Goal: Task Accomplishment & Management: Manage account settings

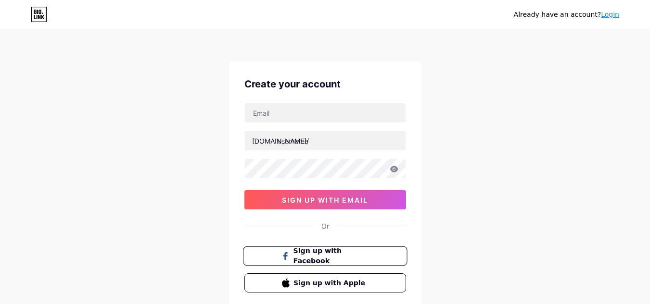
click at [308, 253] on span "Sign up with Facebook" at bounding box center [331, 256] width 76 height 21
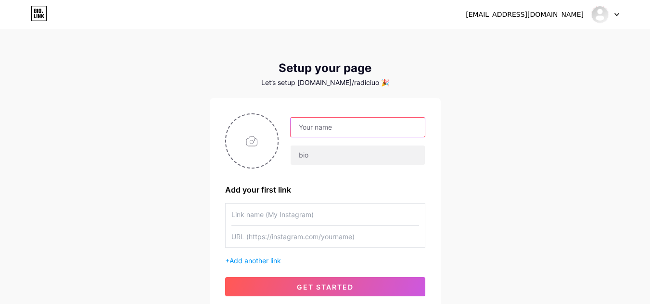
click at [309, 133] on input "text" at bounding box center [358, 127] width 134 height 19
type input "Sar"
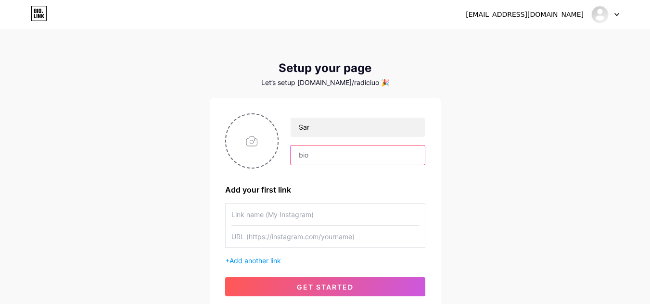
click at [321, 161] on input "text" at bounding box center [358, 155] width 134 height 19
click at [321, 161] on input "as" at bounding box center [358, 155] width 134 height 19
type input "D"
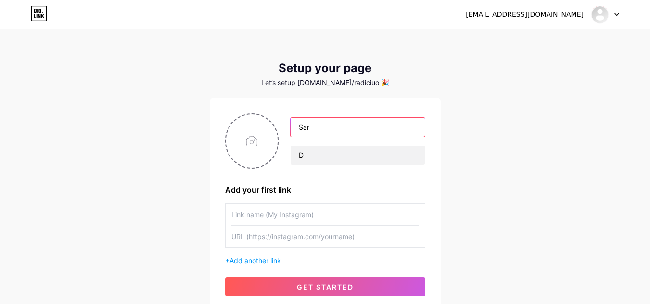
click at [344, 128] on input "Sar" at bounding box center [358, 127] width 134 height 19
type input "Sarbatori - Drinks Elegantes"
click at [315, 143] on div "Sarbatori - Drinks Elegantes D" at bounding box center [352, 141] width 146 height 48
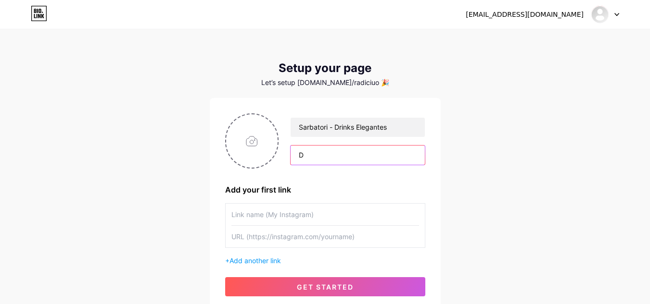
click at [315, 149] on input "D" at bounding box center [358, 155] width 134 height 19
click at [375, 155] on input "Prontos para celebrar com muita eleg" at bounding box center [358, 155] width 134 height 19
drag, startPoint x: 414, startPoint y: 158, endPoint x: 434, endPoint y: 159, distance: 20.2
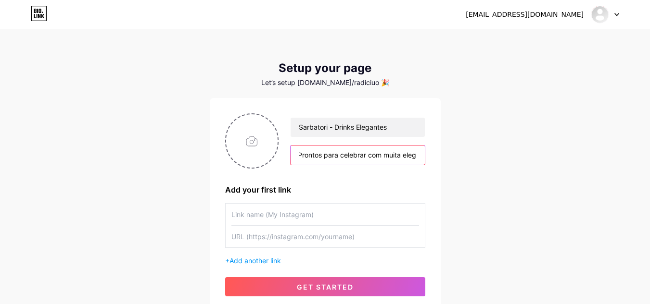
click at [434, 160] on div "Sarbatori - Drinks Elegantes Prontos para celebrar com muita eleg Add your firs…" at bounding box center [325, 205] width 231 height 214
click at [415, 155] on input "Prontos para celebrar com muita eleg" at bounding box center [358, 155] width 134 height 19
click at [417, 154] on input "Prontos para celebrar com muita eleg" at bounding box center [358, 155] width 134 height 19
type input "Prontos para celebrar com muita elegância?"
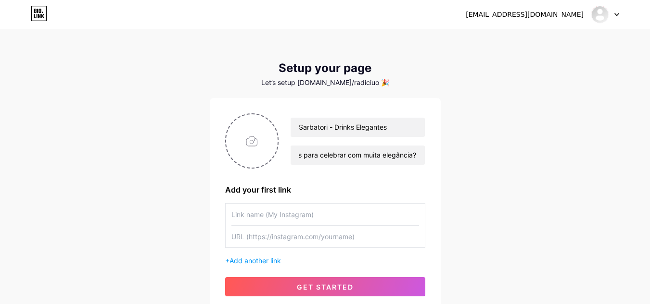
click at [306, 215] on input "text" at bounding box center [325, 215] width 188 height 22
click at [272, 239] on input "text" at bounding box center [325, 237] width 188 height 22
paste input ""G:\Meu Drive\CARTA DE DRINKS SARBATORI 2025.pdf""
type input ""G:\Meu Drive\CARTA DE DRINKS SARBATORI 2025.pdf""
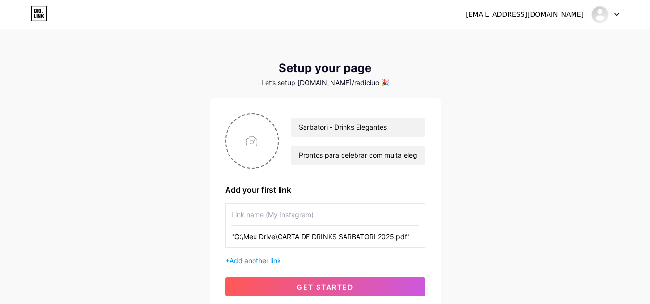
click at [317, 238] on input ""G:\Meu Drive\CARTA DE DRINKS SARBATORI 2025.pdf"" at bounding box center [325, 237] width 188 height 22
paste input ""G:\Meu Drive\CARTA DE DRINKS SARBATORI 2025.pdf""
type input ""G:\Meu Drive\CARTA DE DRINKS SARBATORI 2025.pdf""
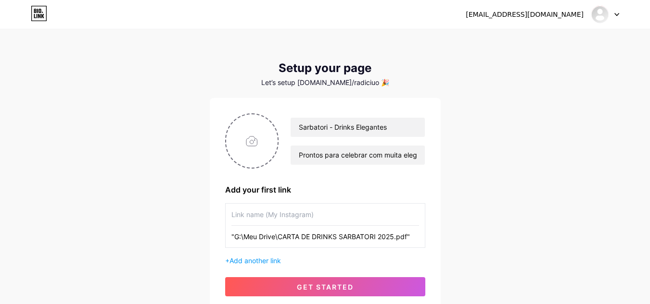
click at [297, 211] on input "text" at bounding box center [325, 215] width 188 height 22
type input "Carta de Drinks 2025"
click at [274, 260] on span "Add another link" at bounding box center [254, 261] width 51 height 8
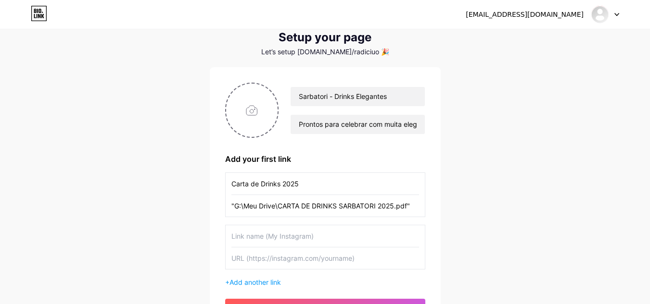
scroll to position [48, 0]
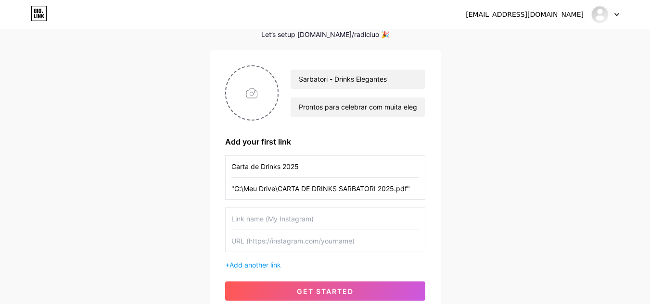
click at [295, 222] on input "text" at bounding box center [325, 219] width 188 height 22
type input "Conheça a Sarbatori"
click at [296, 244] on input "text" at bounding box center [325, 241] width 188 height 22
paste input ""G:\Meu Drive\Conheça a Sarbatori....pdf.pdf""
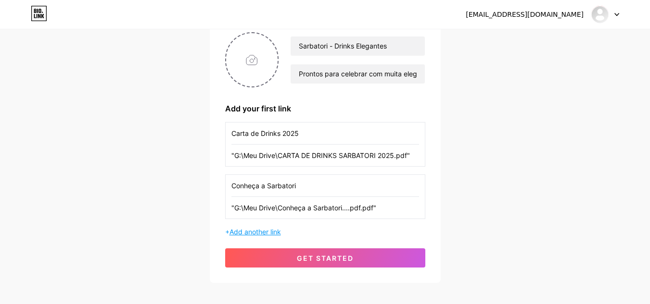
type input ""G:\Meu Drive\Conheça a Sarbatori....pdf.pdf""
click at [255, 233] on span "Add another link" at bounding box center [254, 232] width 51 height 8
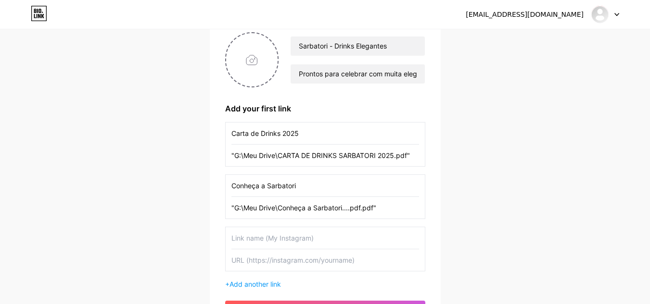
click at [290, 239] on input "text" at bounding box center [325, 239] width 188 height 22
type input "Entre em contato aqui"
click at [291, 259] on input "text" at bounding box center [325, 261] width 188 height 22
type input "wa.me/555332214954"
click at [520, 217] on div "radiciu_@hotmail.com Dashboard Logout Setup your page Let’s setup bio.link/radi…" at bounding box center [325, 143] width 650 height 448
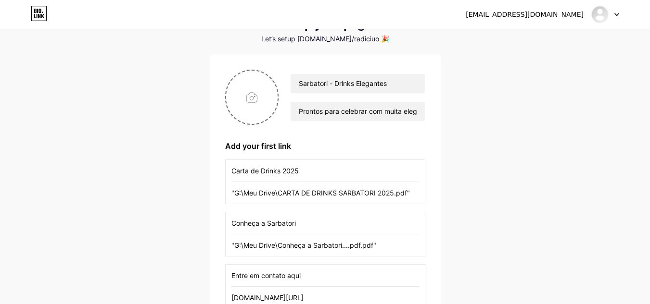
scroll to position [182, 0]
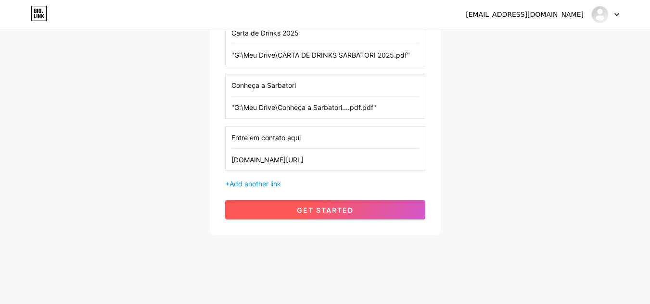
click at [355, 215] on button "get started" at bounding box center [325, 210] width 200 height 19
click at [316, 212] on span "get started" at bounding box center [325, 210] width 57 height 8
click at [296, 211] on button "get started" at bounding box center [325, 210] width 200 height 19
click at [290, 205] on button "get started" at bounding box center [325, 210] width 200 height 19
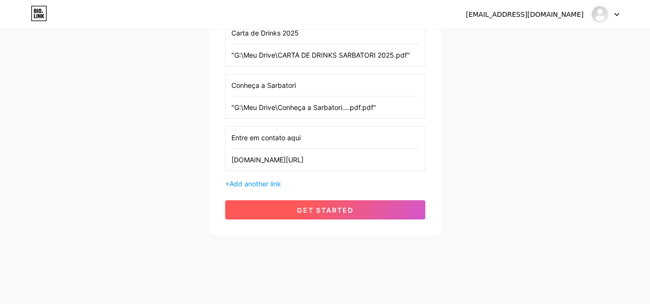
click at [290, 205] on button "get started" at bounding box center [325, 210] width 200 height 19
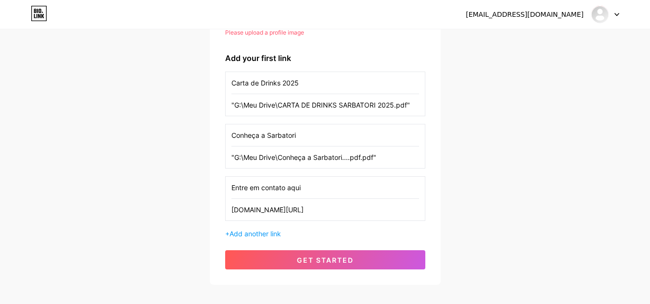
scroll to position [96, 0]
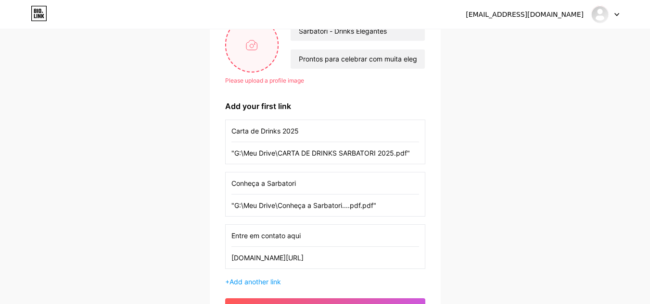
click at [257, 46] on input "file" at bounding box center [252, 44] width 52 height 53
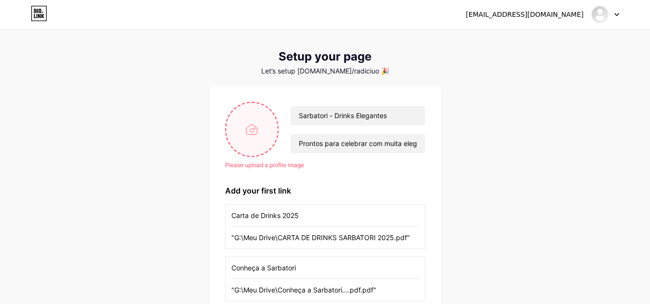
scroll to position [0, 0]
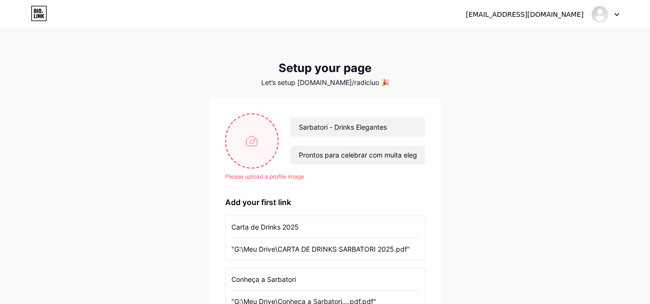
click at [256, 142] on input "file" at bounding box center [252, 140] width 52 height 53
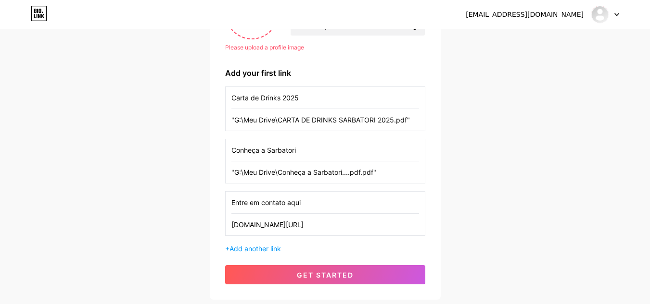
scroll to position [194, 0]
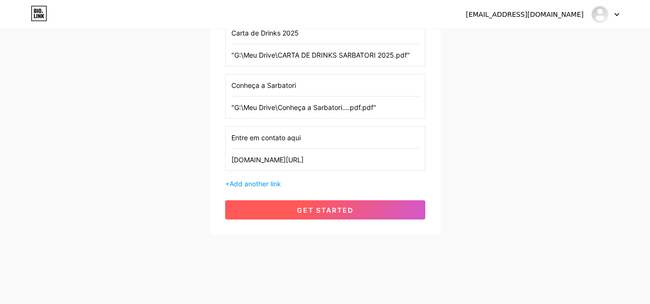
click at [294, 208] on button "get started" at bounding box center [325, 210] width 200 height 19
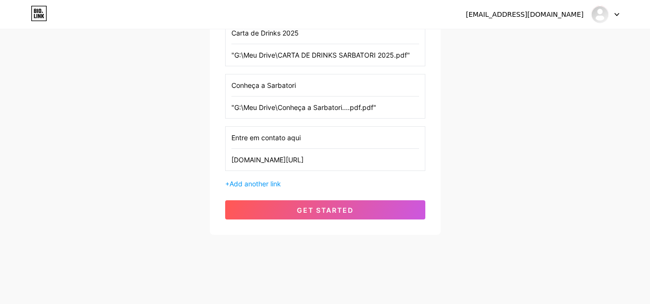
scroll to position [0, 0]
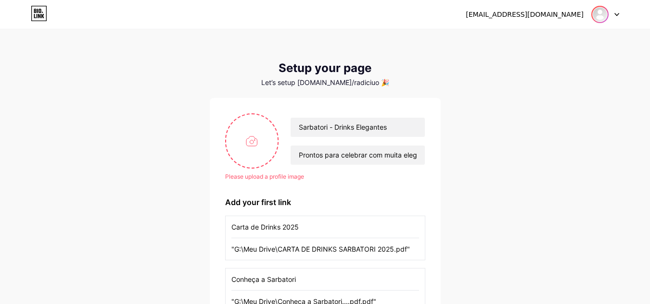
click at [604, 12] on img at bounding box center [599, 14] width 15 height 15
click at [617, 9] on div at bounding box center [605, 14] width 28 height 17
click at [618, 11] on div at bounding box center [605, 14] width 28 height 17
click at [616, 12] on div at bounding box center [605, 14] width 28 height 17
click at [259, 141] on input "file" at bounding box center [252, 140] width 52 height 53
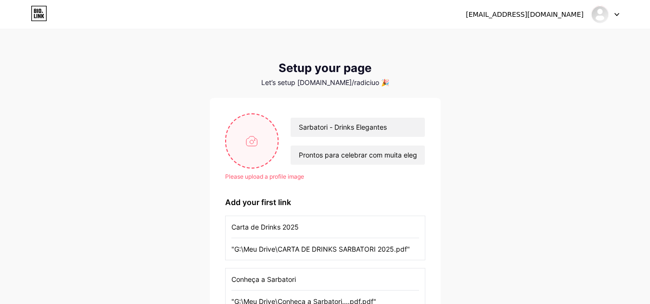
type input "C:\fakepath\IMG_1995.JPG"
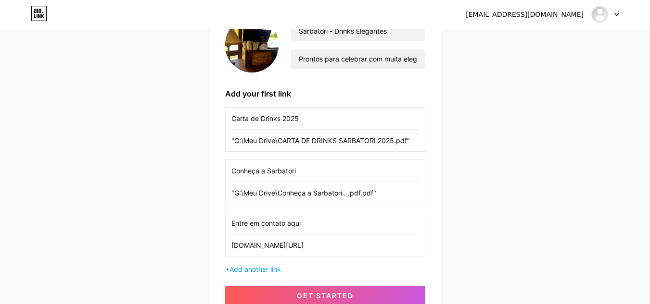
scroll to position [182, 0]
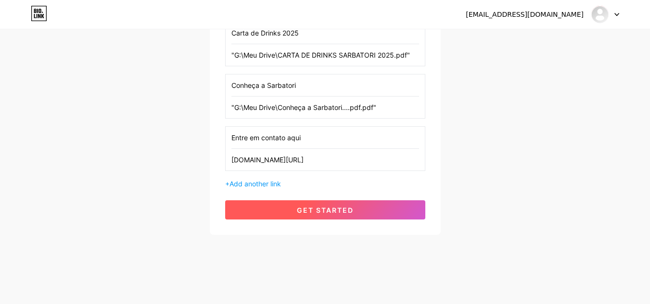
click at [329, 207] on span "get started" at bounding box center [325, 210] width 57 height 8
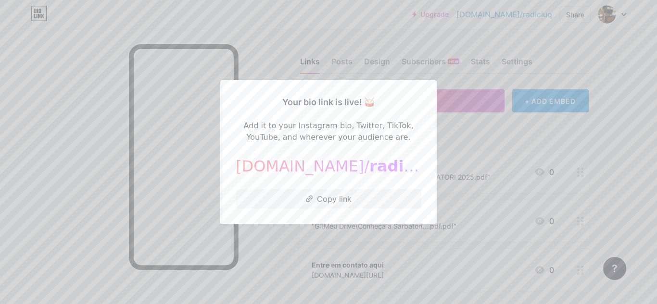
click at [266, 38] on div at bounding box center [328, 152] width 657 height 304
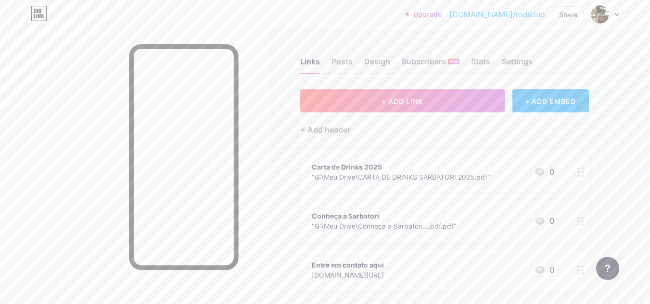
click at [620, 15] on div "Upgrade bio.link/radici... bio.link/radiciuo Share Switch accounts Sarbatori - …" at bounding box center [325, 14] width 650 height 17
click at [618, 13] on icon at bounding box center [616, 14] width 5 height 3
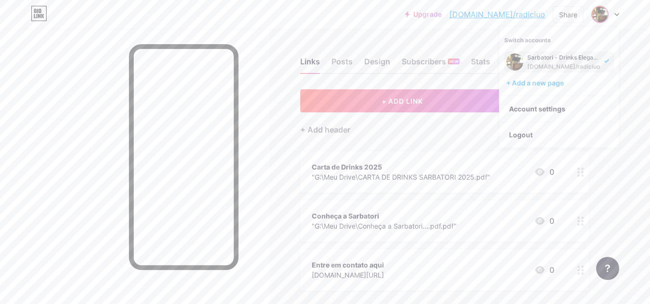
click at [469, 29] on div "Upgrade bio.link/radici... bio.link/radiciuo Share Switch accounts Sarbatori - …" at bounding box center [325, 14] width 650 height 29
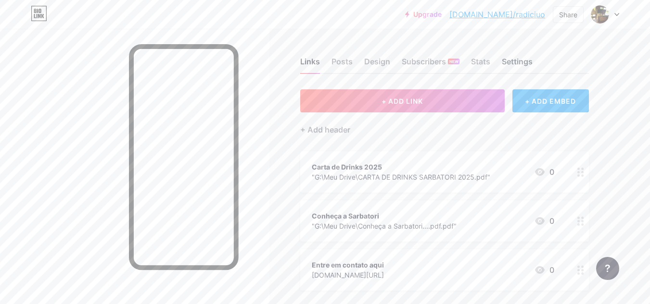
click at [524, 59] on div "Settings" at bounding box center [517, 64] width 31 height 17
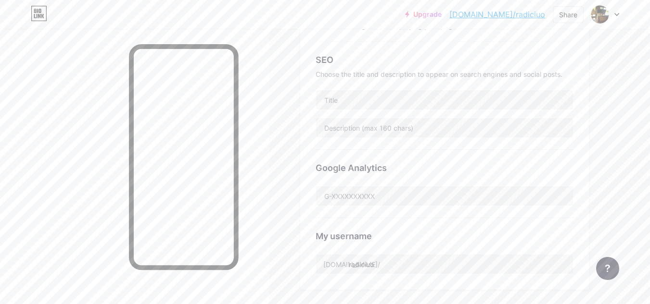
scroll to position [192, 0]
click at [371, 260] on input "radiciuo" at bounding box center [444, 260] width 257 height 19
drag, startPoint x: 349, startPoint y: 257, endPoint x: 387, endPoint y: 263, distance: 38.9
click at [387, 263] on input "radiciuo" at bounding box center [444, 260] width 257 height 19
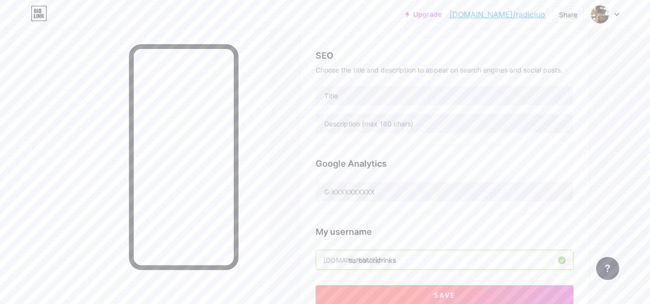
type input "sarbatoridrinks"
click at [416, 291] on button "Save" at bounding box center [445, 295] width 258 height 19
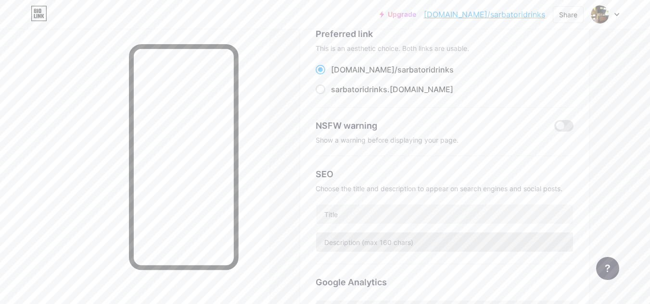
scroll to position [0, 0]
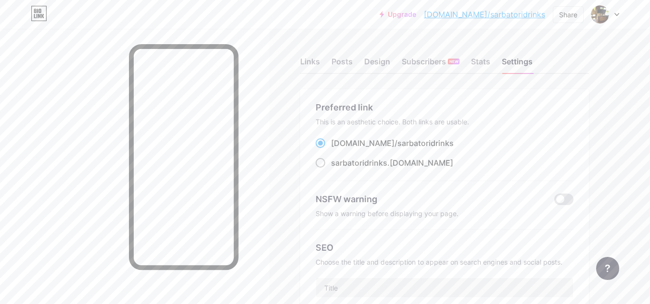
click at [322, 165] on span at bounding box center [321, 163] width 10 height 10
click at [331, 169] on input "sarbatoridrinks .bio.link" at bounding box center [334, 172] width 6 height 6
radio input "true"
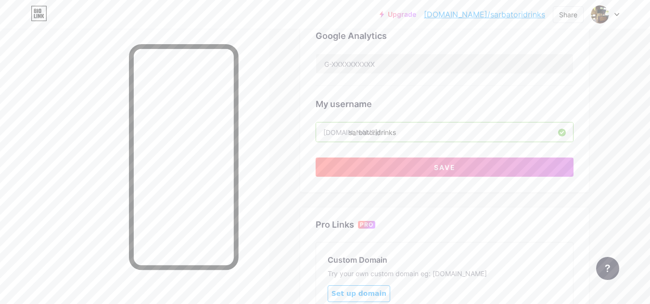
scroll to position [328, 0]
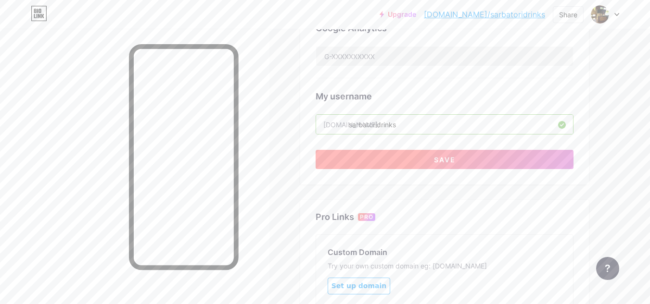
click at [504, 159] on button "Save" at bounding box center [445, 159] width 258 height 19
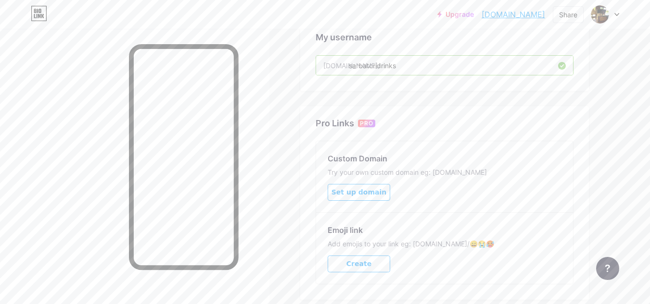
scroll to position [375, 0]
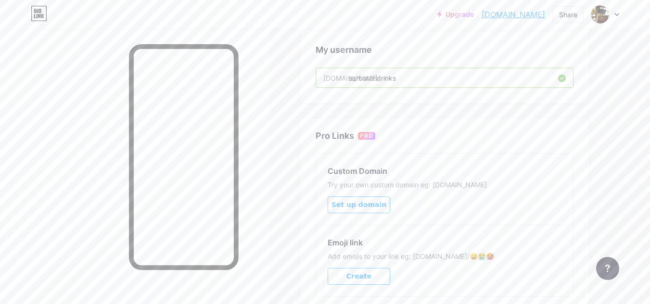
click at [642, 40] on div "Upgrade sarbatoridrinks... sarbatoridrinks.bio.link Share Switch accounts Sarba…" at bounding box center [325, 1] width 650 height 753
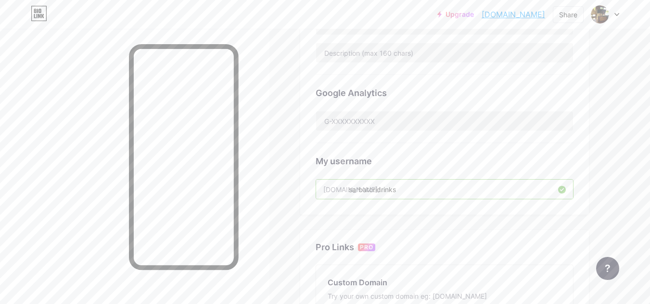
scroll to position [267, 0]
click at [498, 161] on div "My username" at bounding box center [445, 157] width 258 height 13
click at [292, 112] on div "Links Posts Design Subscribers NEW Stats Settings Preferred link This is an aes…" at bounding box center [314, 123] width 629 height 724
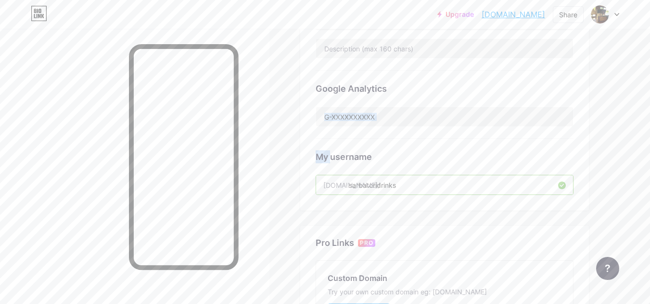
click at [293, 111] on div "Links Posts Design Subscribers NEW Stats Settings Preferred link This is an aes…" at bounding box center [314, 123] width 629 height 724
click at [292, 111] on div "Links Posts Design Subscribers NEW Stats Settings Preferred link This is an aes…" at bounding box center [314, 123] width 629 height 724
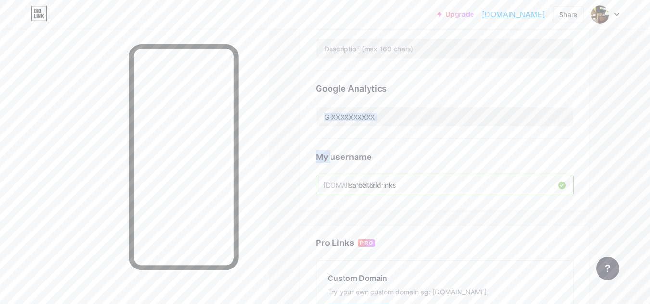
click at [292, 111] on div "Links Posts Design Subscribers NEW Stats Settings Preferred link This is an aes…" at bounding box center [314, 123] width 629 height 724
click at [297, 109] on div "Links Posts Design Subscribers NEW Stats Settings Preferred link This is an aes…" at bounding box center [314, 123] width 629 height 724
drag, startPoint x: 297, startPoint y: 109, endPoint x: 601, endPoint y: 132, distance: 304.9
click at [601, 132] on div "Links Posts Design Subscribers NEW Stats Settings Preferred link This is an aes…" at bounding box center [314, 123] width 629 height 724
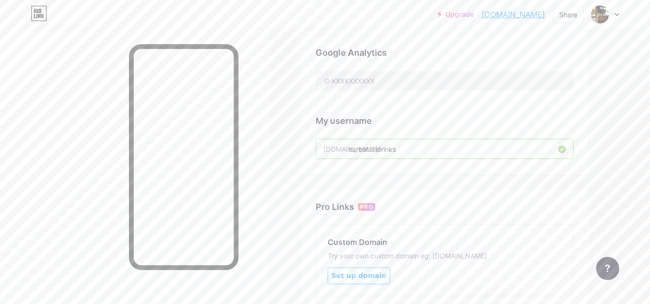
scroll to position [448, 0]
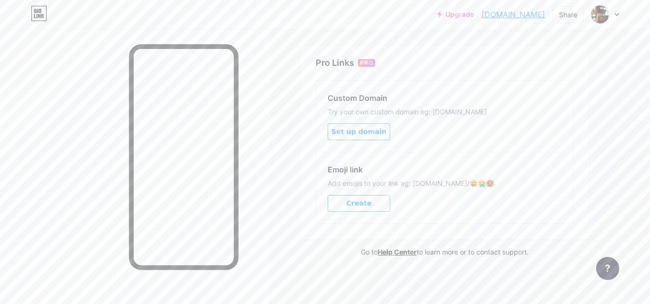
drag, startPoint x: 610, startPoint y: 54, endPoint x: 291, endPoint y: 115, distance: 325.2
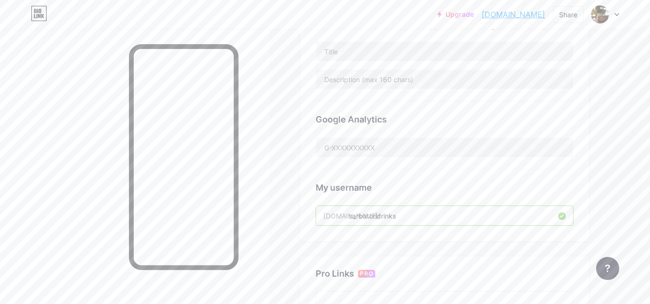
scroll to position [0, 0]
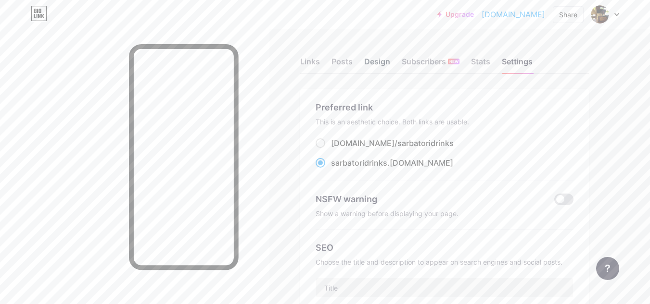
click at [371, 57] on div "Design" at bounding box center [377, 64] width 26 height 17
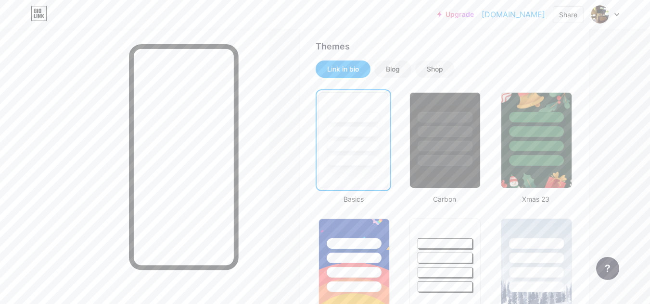
scroll to position [195, 0]
click at [438, 140] on div at bounding box center [445, 128] width 70 height 73
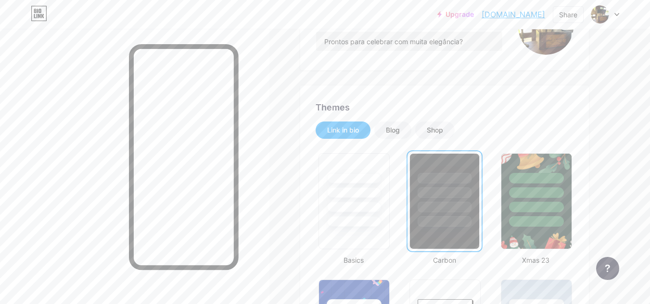
scroll to position [133, 0]
click at [389, 132] on div "Blog" at bounding box center [393, 132] width 14 height 10
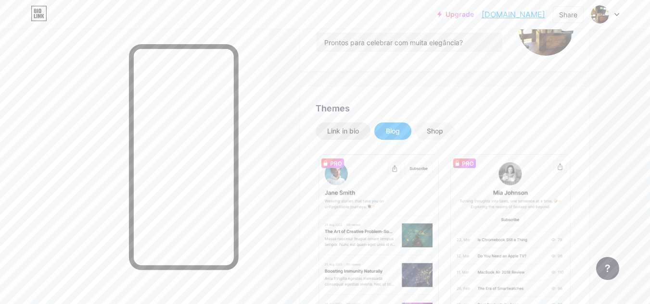
click at [341, 131] on div "Link in bio" at bounding box center [343, 132] width 32 height 10
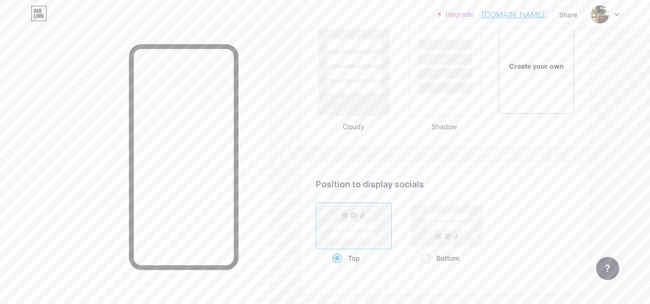
scroll to position [1153, 0]
click at [430, 256] on div "Bottom" at bounding box center [447, 258] width 53 height 18
click at [427, 267] on input "Bottom" at bounding box center [424, 270] width 6 height 6
radio input "true"
click at [331, 261] on div "Top" at bounding box center [354, 258] width 76 height 18
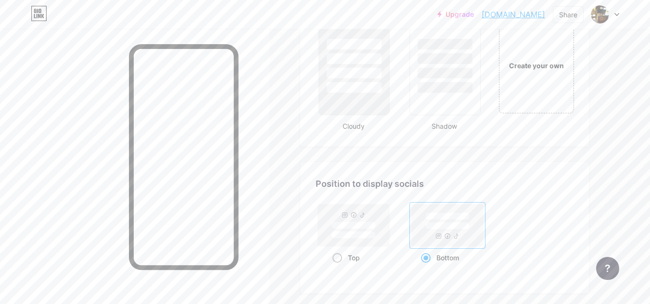
click at [332, 267] on input "Top" at bounding box center [335, 270] width 6 height 6
radio input "true"
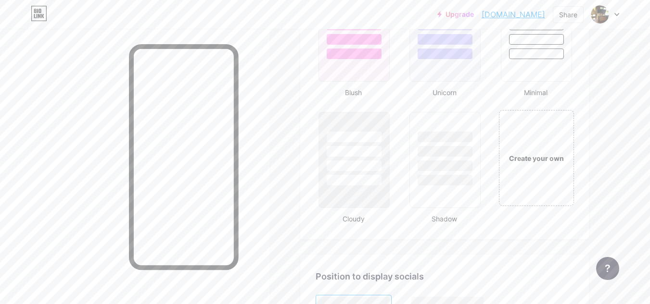
scroll to position [1061, 0]
click at [527, 156] on div "Create your own" at bounding box center [536, 157] width 72 height 11
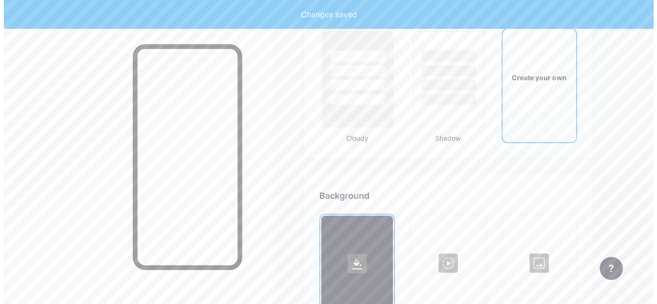
scroll to position [1277, 0]
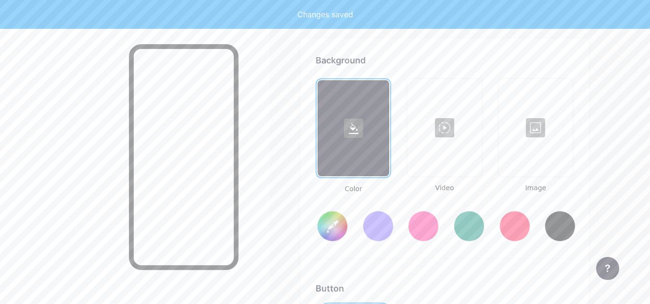
type input "#ffffff"
type input "#000000"
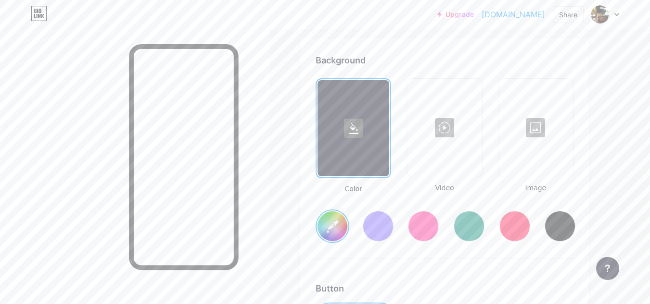
click at [344, 232] on input "#ffffff" at bounding box center [332, 227] width 30 height 30
type input "#b9b41d"
click at [449, 149] on div at bounding box center [444, 128] width 73 height 96
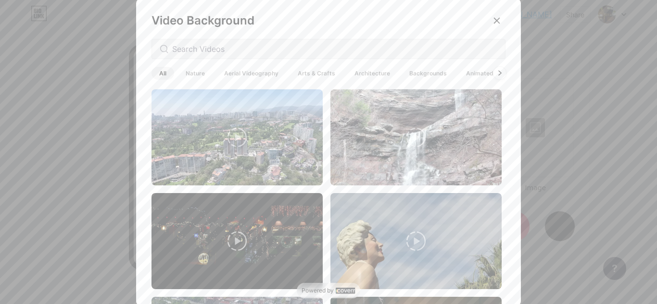
click at [498, 73] on icon at bounding box center [500, 73] width 4 height 5
click at [452, 48] on input "text" at bounding box center [334, 49] width 325 height 12
type input "drinks"
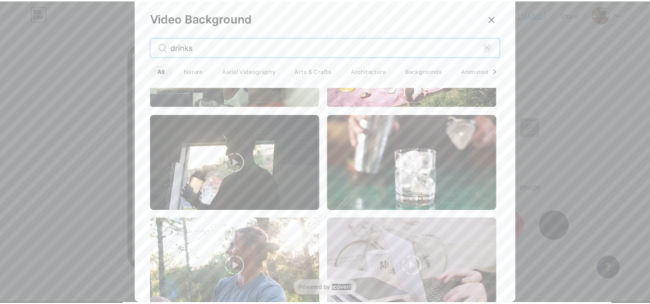
scroll to position [1949, 0]
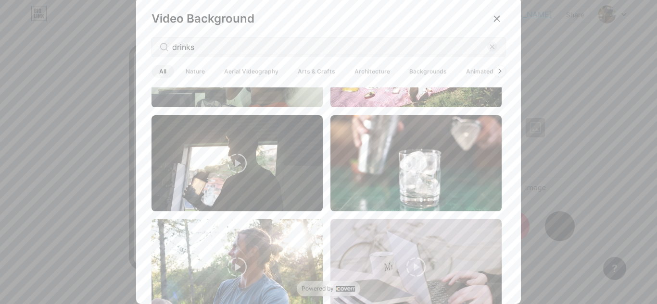
click at [441, 145] on video at bounding box center [415, 163] width 171 height 96
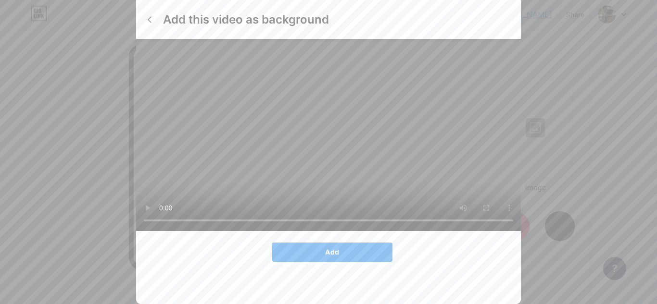
click at [318, 262] on button "Add" at bounding box center [332, 252] width 120 height 19
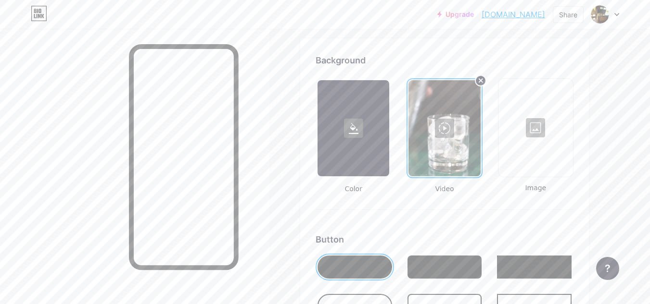
click at [528, 134] on div at bounding box center [535, 128] width 73 height 96
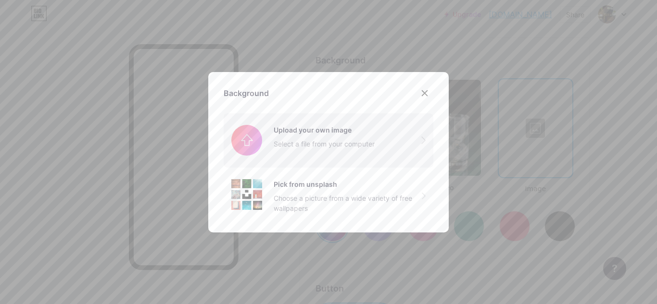
click at [335, 132] on input "file" at bounding box center [329, 141] width 210 height 54
click at [413, 101] on div "Background" at bounding box center [329, 93] width 210 height 17
click at [423, 96] on icon at bounding box center [425, 93] width 8 height 8
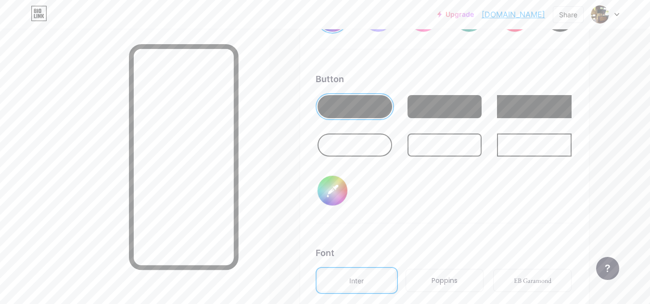
scroll to position [1487, 0]
